Goal: Task Accomplishment & Management: Manage account settings

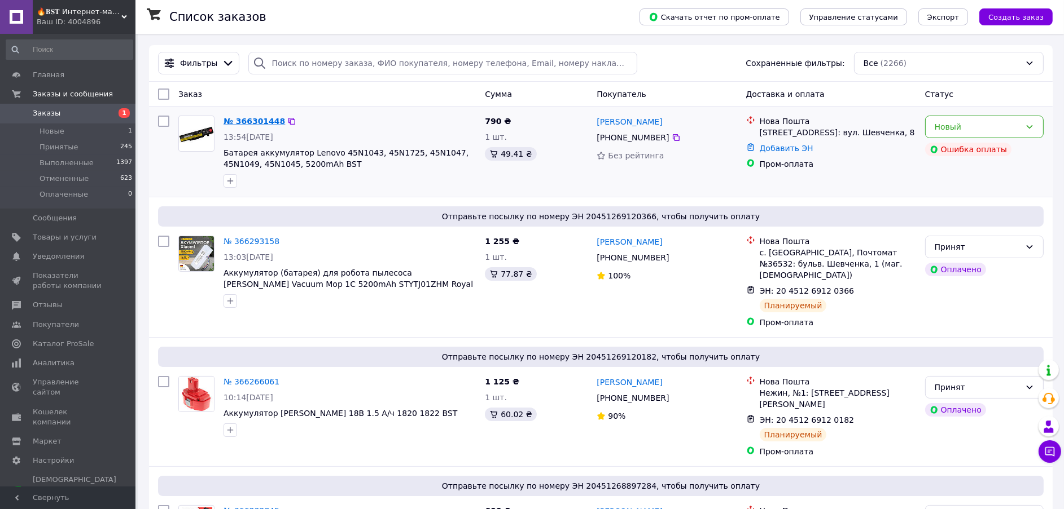
click at [248, 121] on link "№ 366301448" at bounding box center [253, 121] width 61 height 9
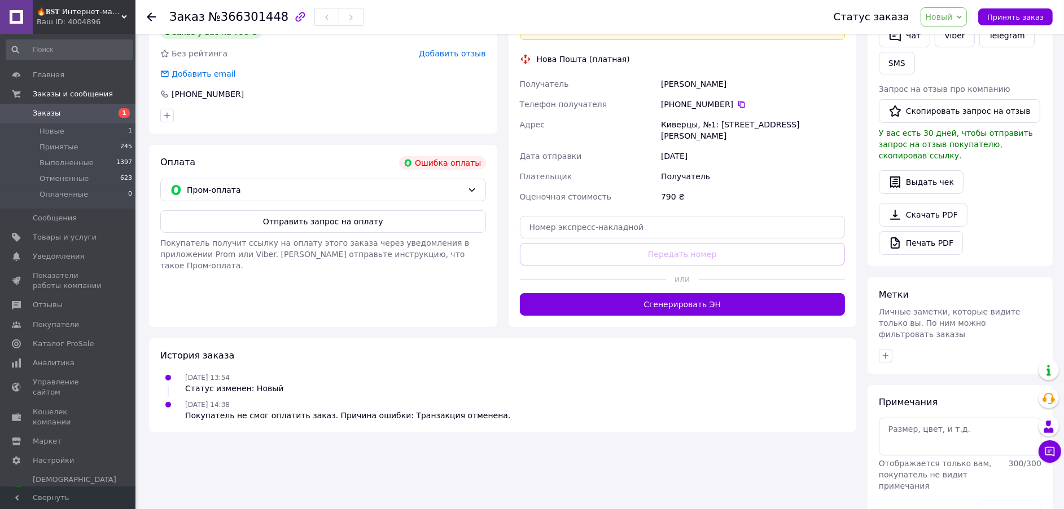
scroll to position [285, 0]
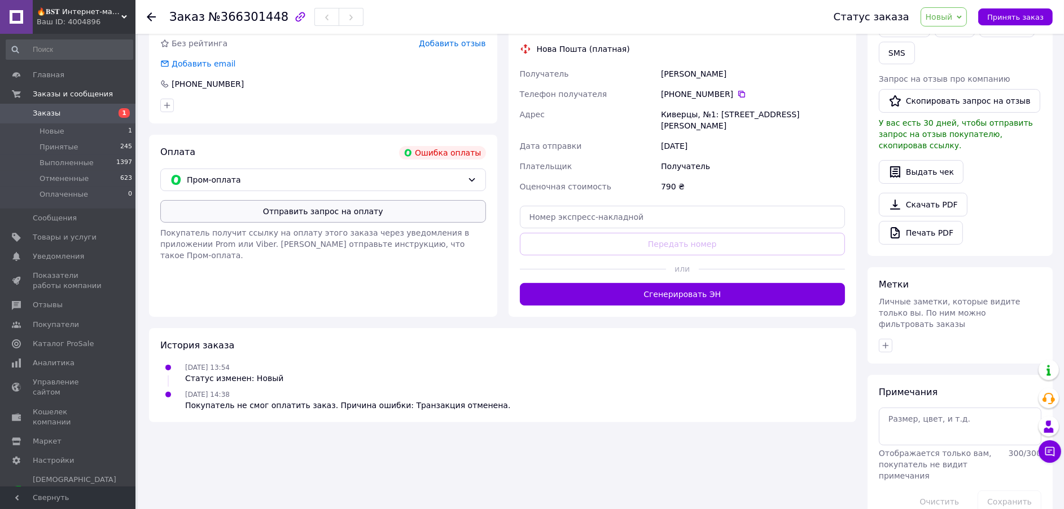
click at [274, 216] on button "Отправить запрос на оплату" at bounding box center [323, 211] width 326 height 23
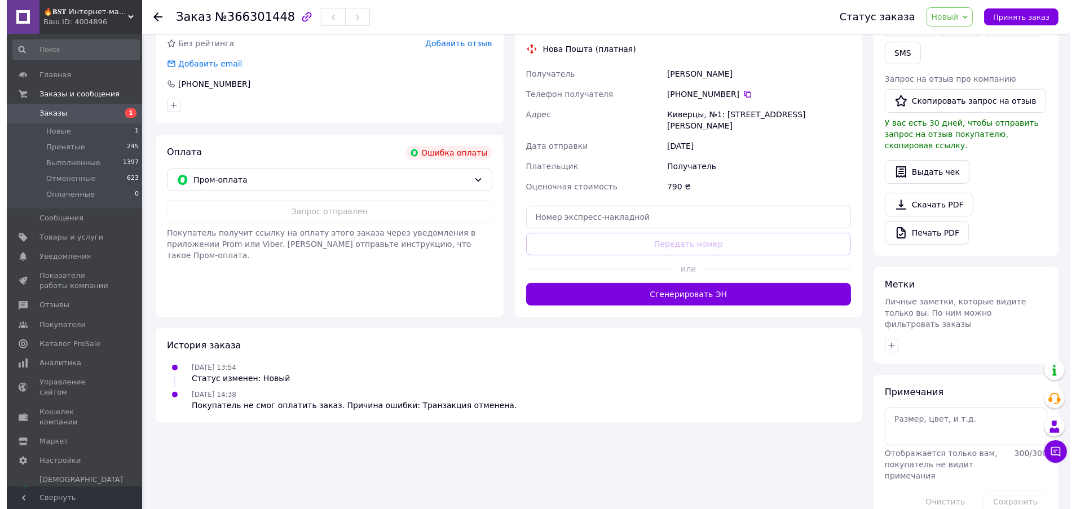
scroll to position [0, 0]
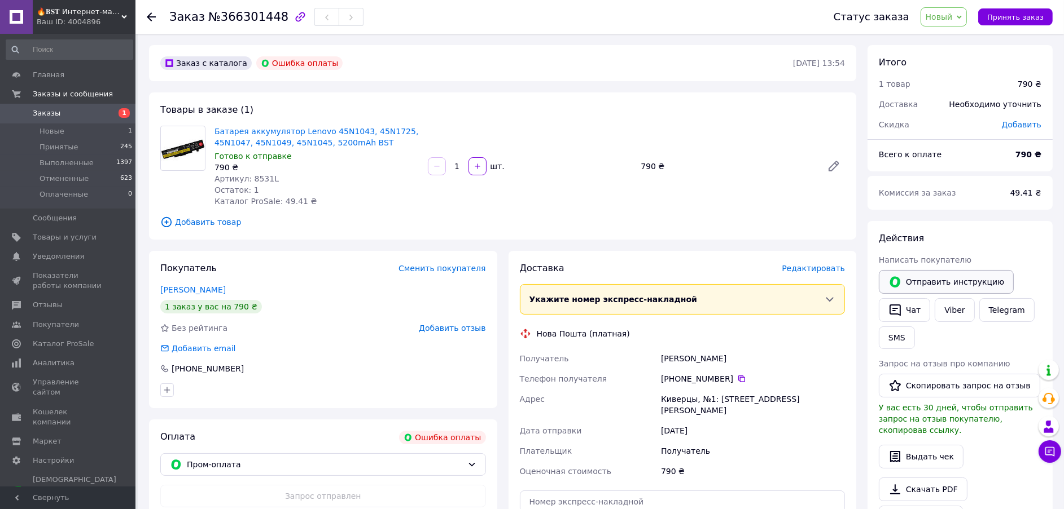
click at [928, 273] on button "Отправить инструкцию" at bounding box center [945, 282] width 135 height 24
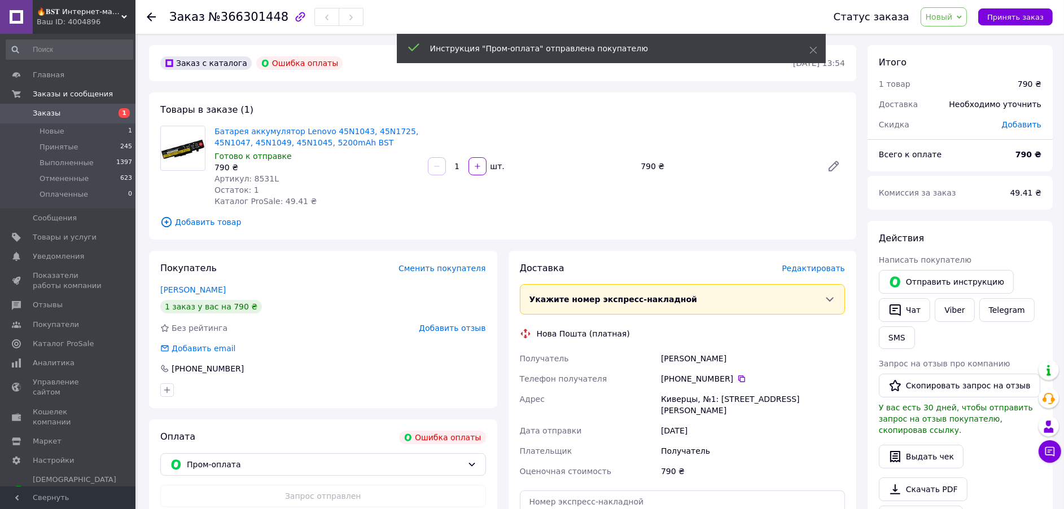
click at [65, 114] on span "Заказы" at bounding box center [69, 113] width 72 height 10
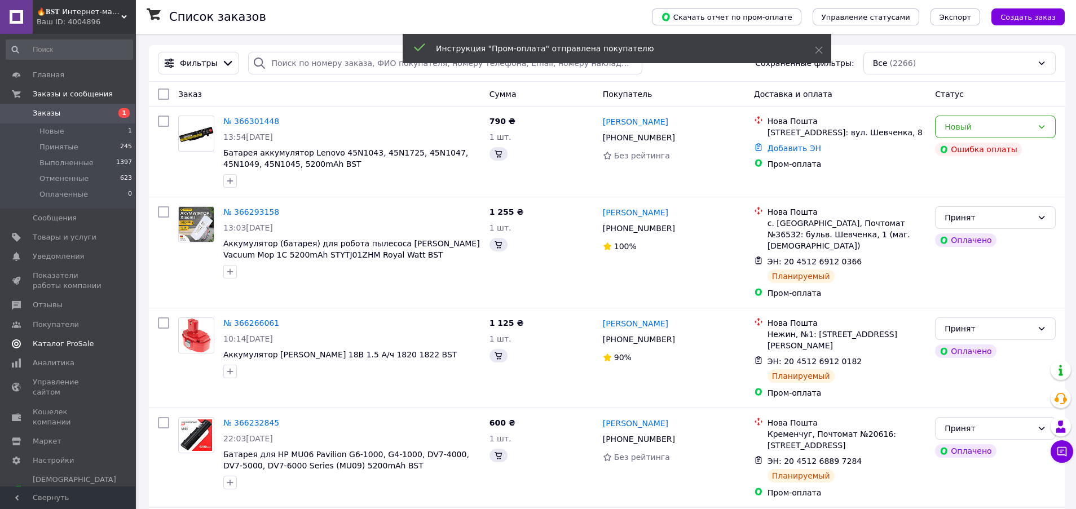
click at [70, 344] on span "Каталог ProSale" at bounding box center [63, 344] width 61 height 10
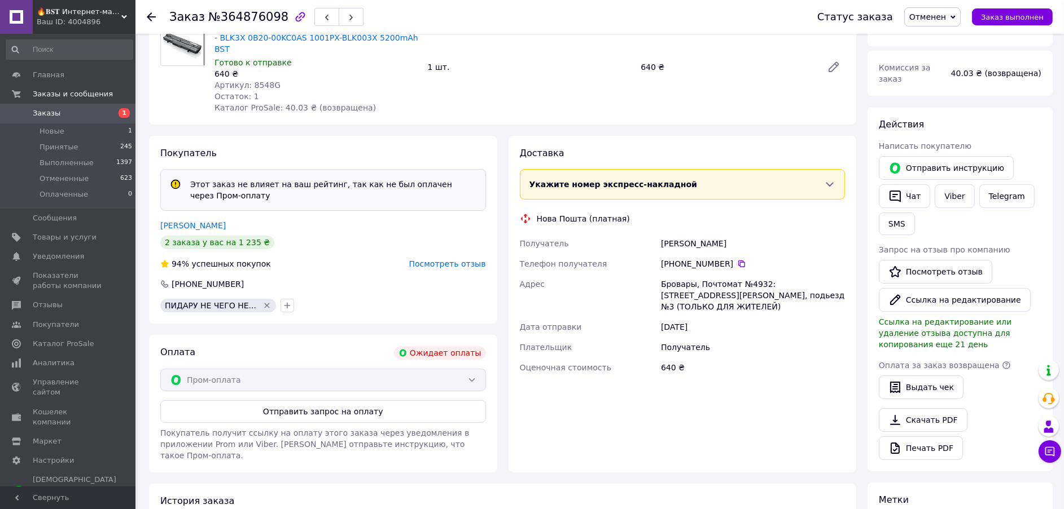
scroll to position [169, 0]
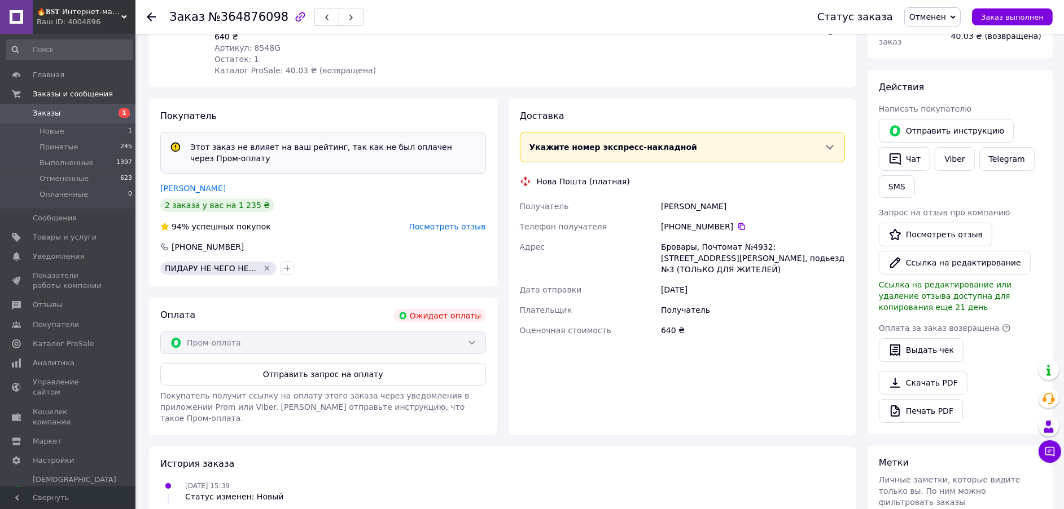
click at [205, 169] on div "Покупатель Этот заказ не влияет на ваш рейтинг, так как не был оплачен через Пр…" at bounding box center [323, 193] width 348 height 188
click at [203, 184] on link "[PERSON_NAME]" at bounding box center [192, 188] width 65 height 9
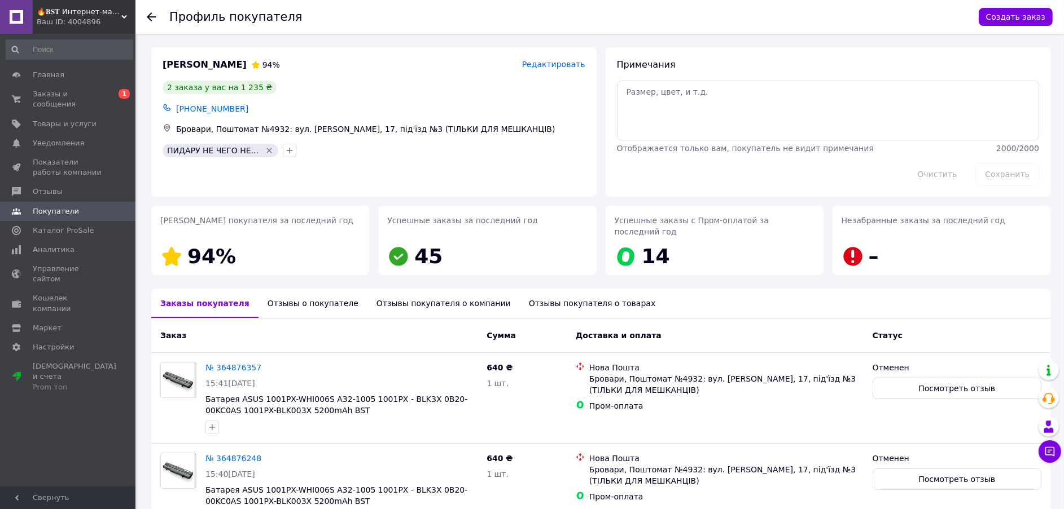
click at [418, 296] on div "Отзывы покупателя о компании" at bounding box center [443, 303] width 152 height 29
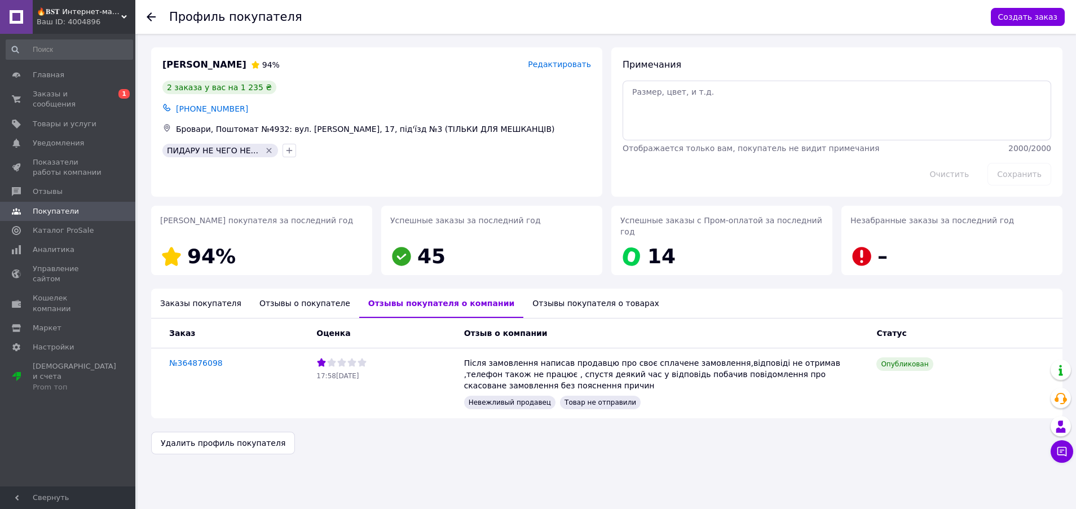
click at [307, 295] on div "Отзывы о покупателе" at bounding box center [305, 303] width 109 height 29
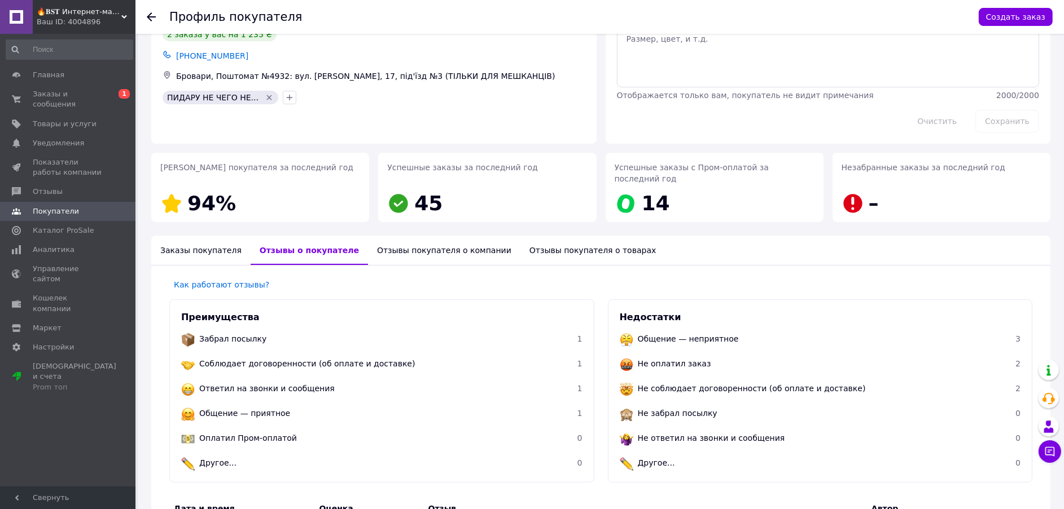
click at [522, 236] on div "Отзывы покупателя о товарах" at bounding box center [592, 250] width 145 height 29
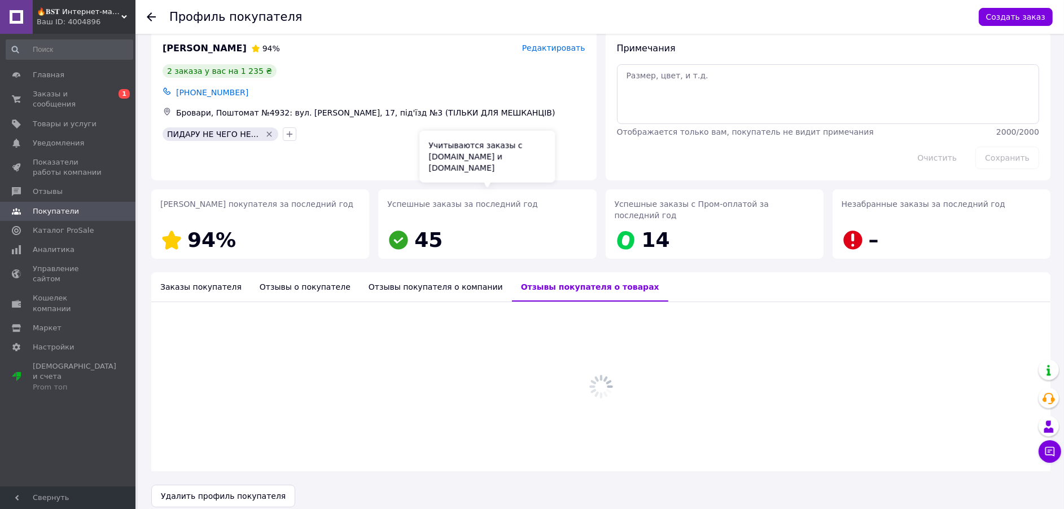
scroll to position [32, 0]
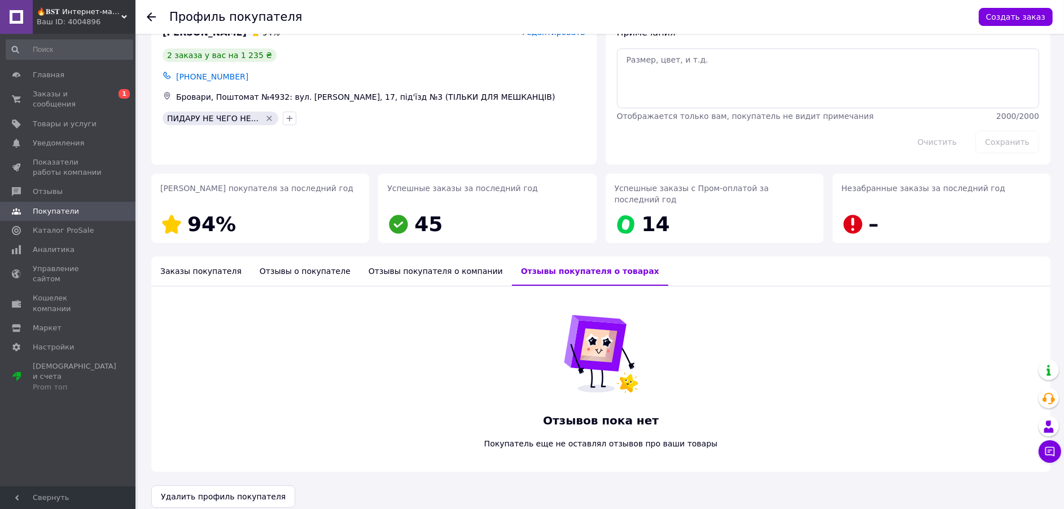
click at [392, 258] on div "Отзывы покупателя о компании" at bounding box center [435, 271] width 152 height 29
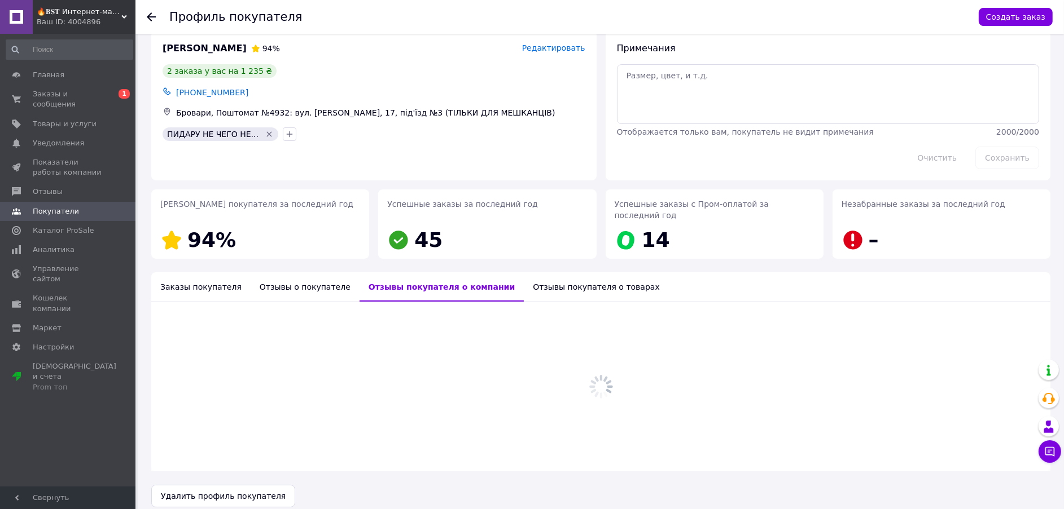
scroll to position [0, 0]
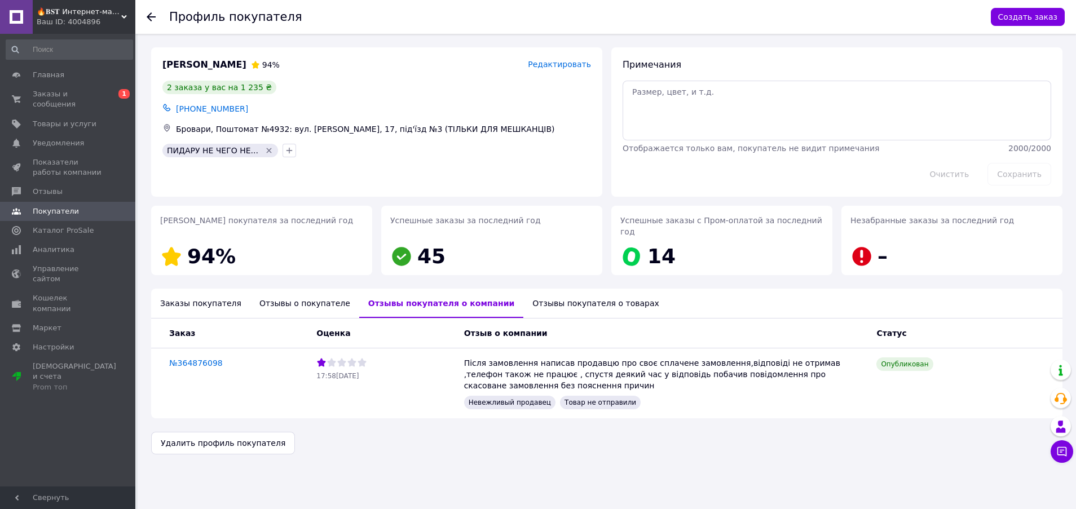
click at [199, 289] on div "Заказы покупателя" at bounding box center [200, 303] width 99 height 29
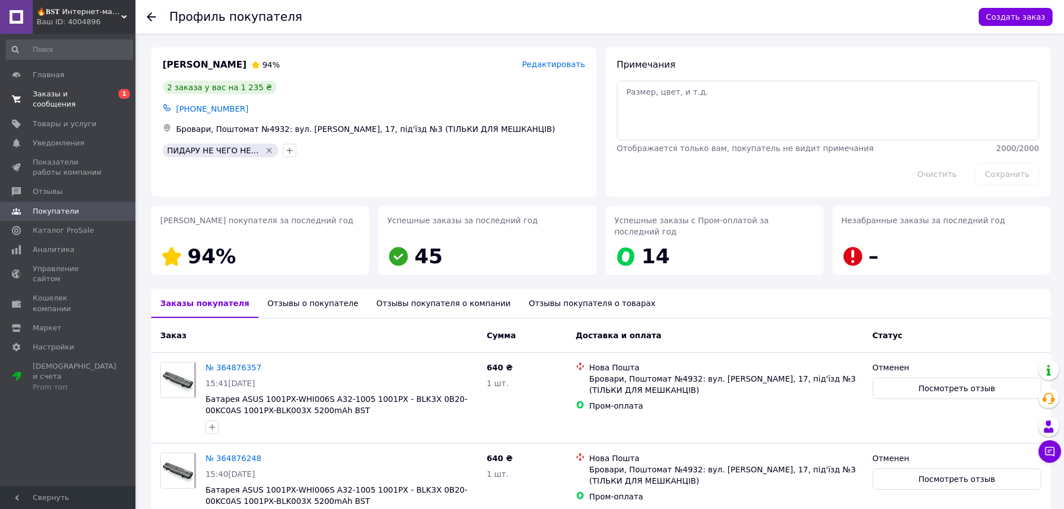
click at [96, 97] on span "Заказы и сообщения" at bounding box center [69, 99] width 72 height 20
